Goal: Task Accomplishment & Management: Use online tool/utility

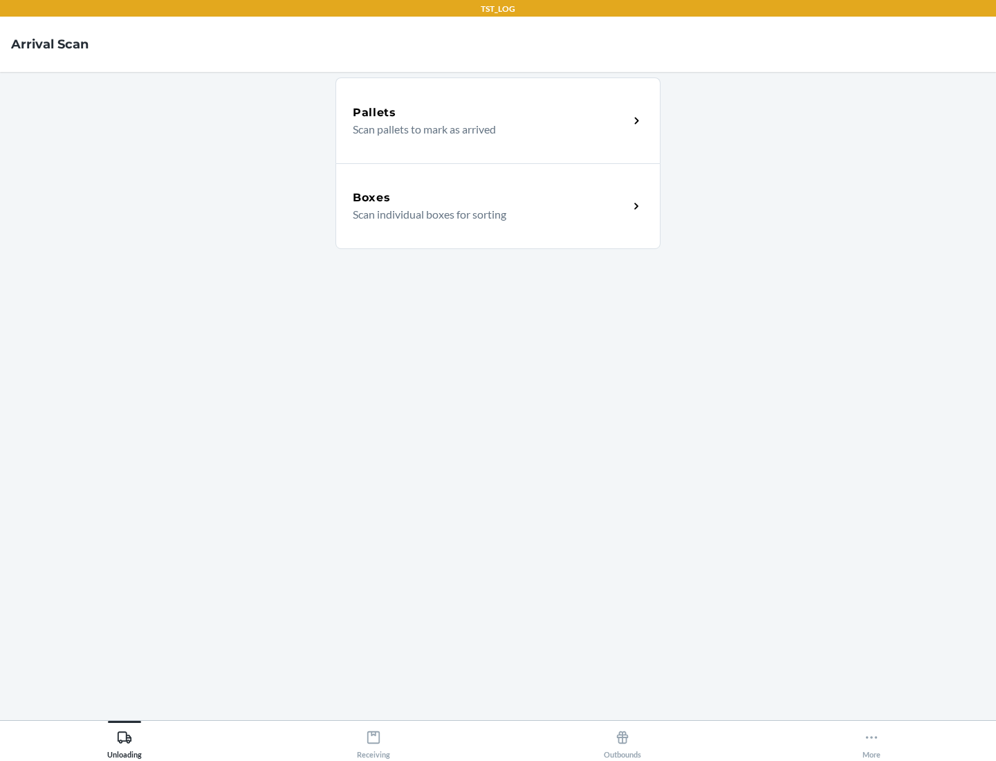
click at [490, 198] on div "Boxes" at bounding box center [491, 198] width 276 height 17
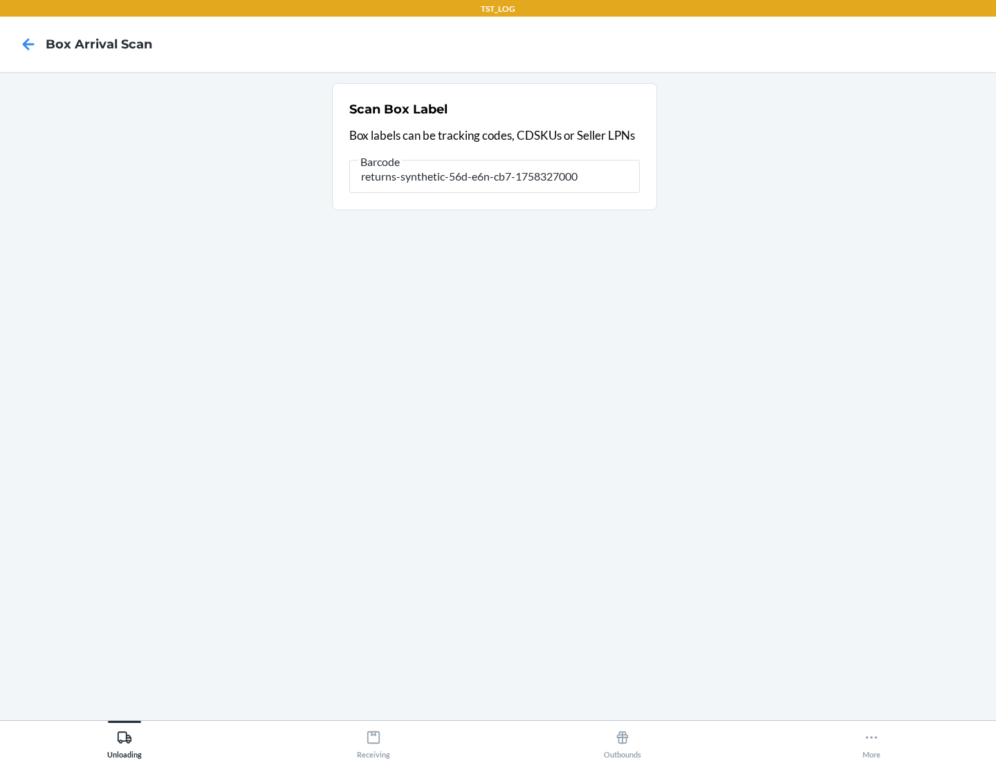
type input "returns-synthetic-56d-e6n-cb7-1758327000"
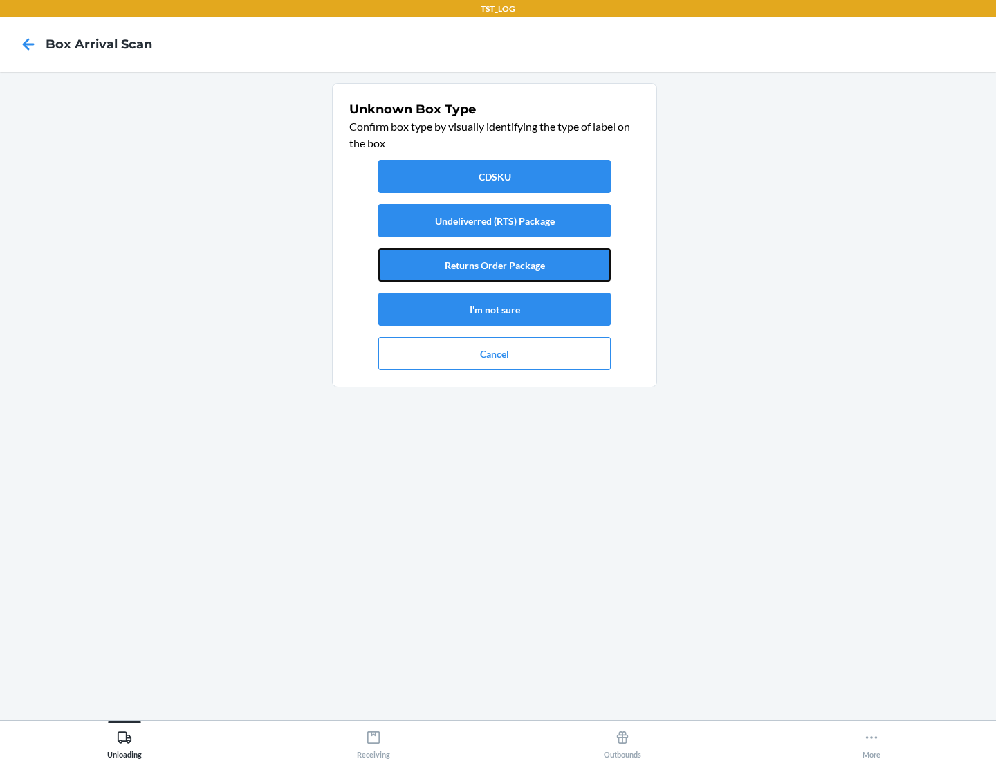
click at [495, 265] on button "Returns Order Package" at bounding box center [494, 264] width 232 height 33
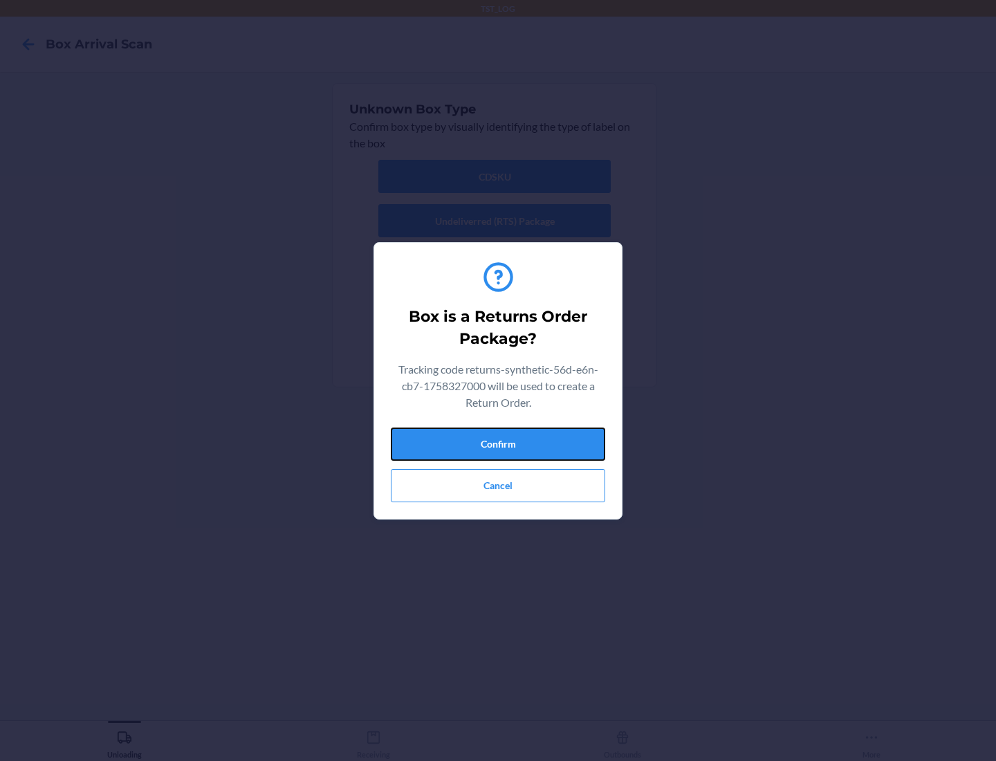
click at [498, 443] on button "Confirm" at bounding box center [498, 443] width 214 height 33
